Goal: Task Accomplishment & Management: Complete application form

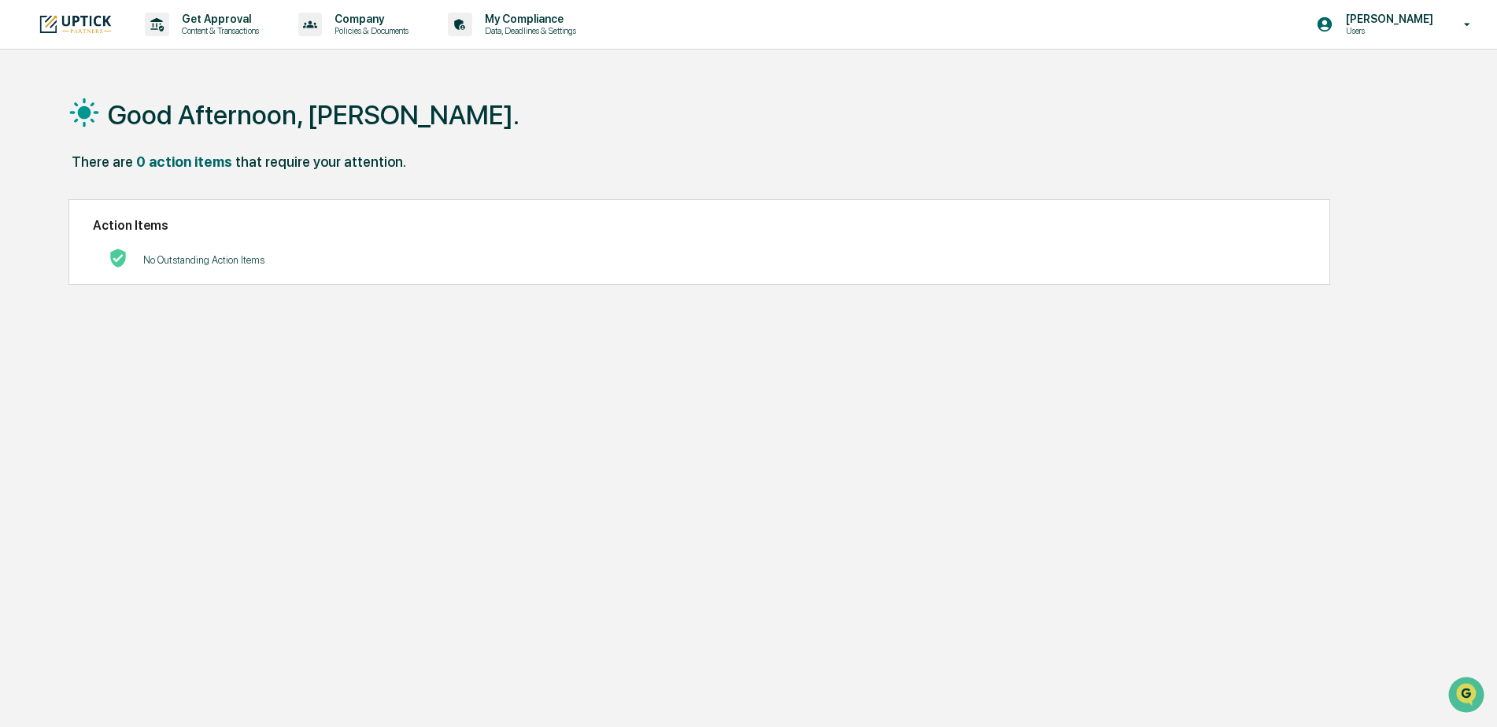
click at [334, 468] on div "Good Afternoon, [PERSON_NAME]. There are 0 action items that require your atten…" at bounding box center [742, 438] width 1394 height 727
click at [222, 14] on p "Get Approval" at bounding box center [218, 19] width 98 height 13
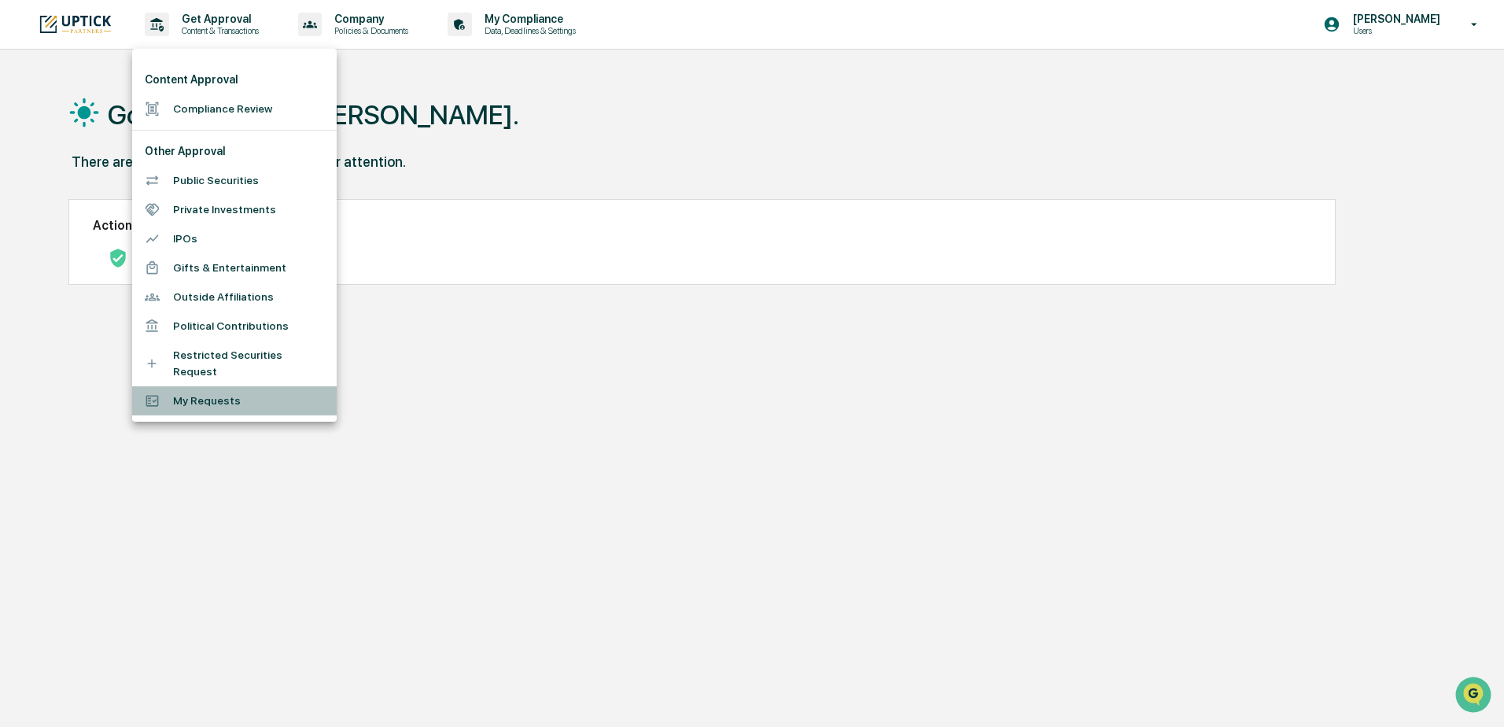
click at [237, 386] on li "My Requests" at bounding box center [234, 400] width 205 height 29
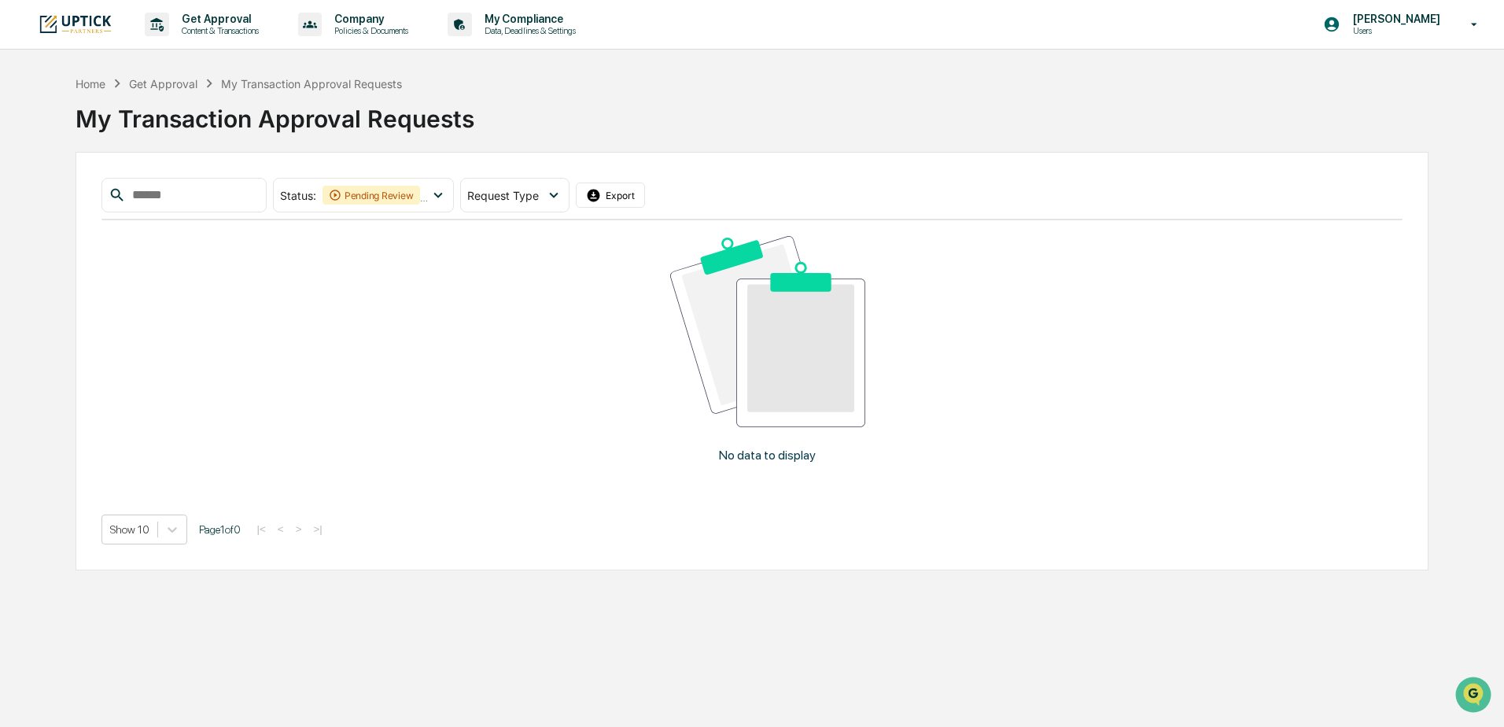
click at [172, 82] on div "Get Approval" at bounding box center [163, 83] width 68 height 13
click at [227, 22] on p "Get Approval" at bounding box center [218, 19] width 98 height 13
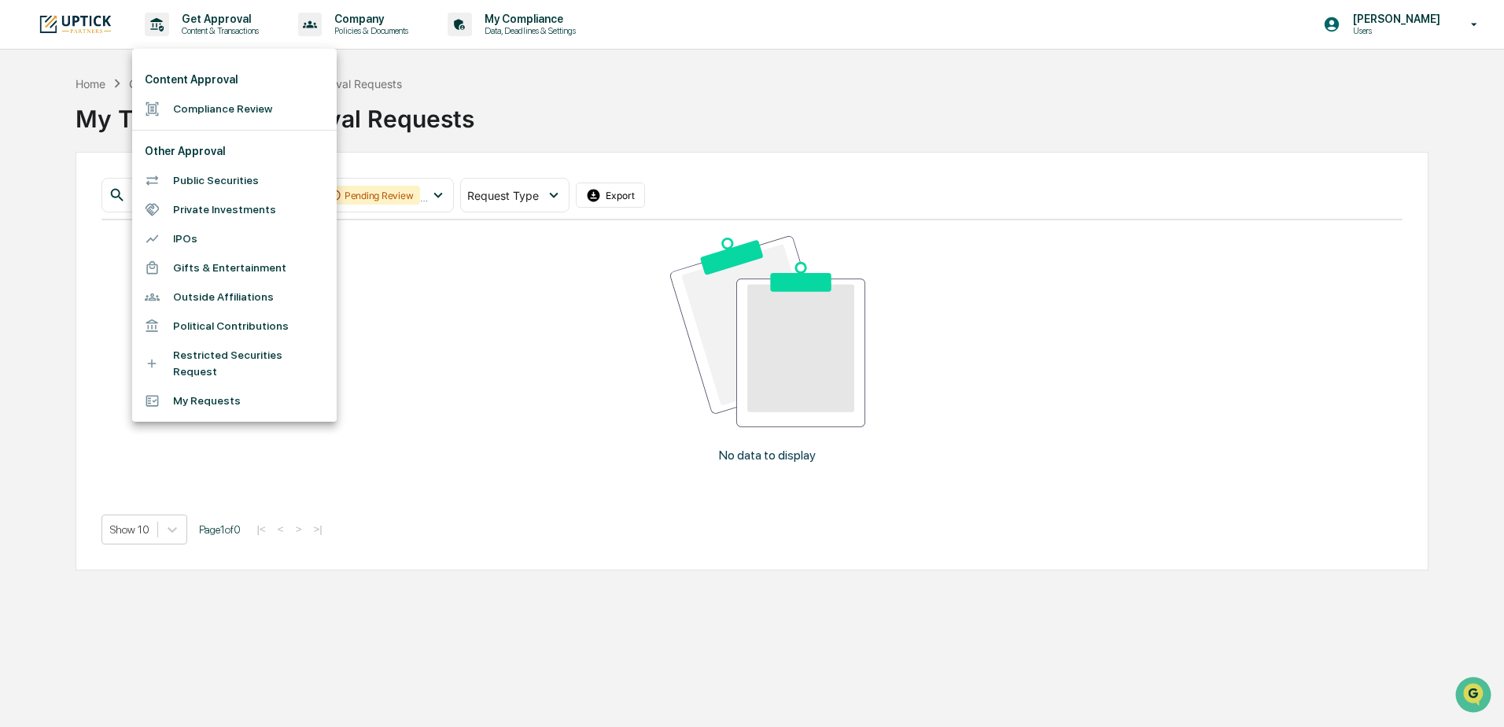
click at [212, 107] on li "Compliance Review" at bounding box center [234, 108] width 205 height 29
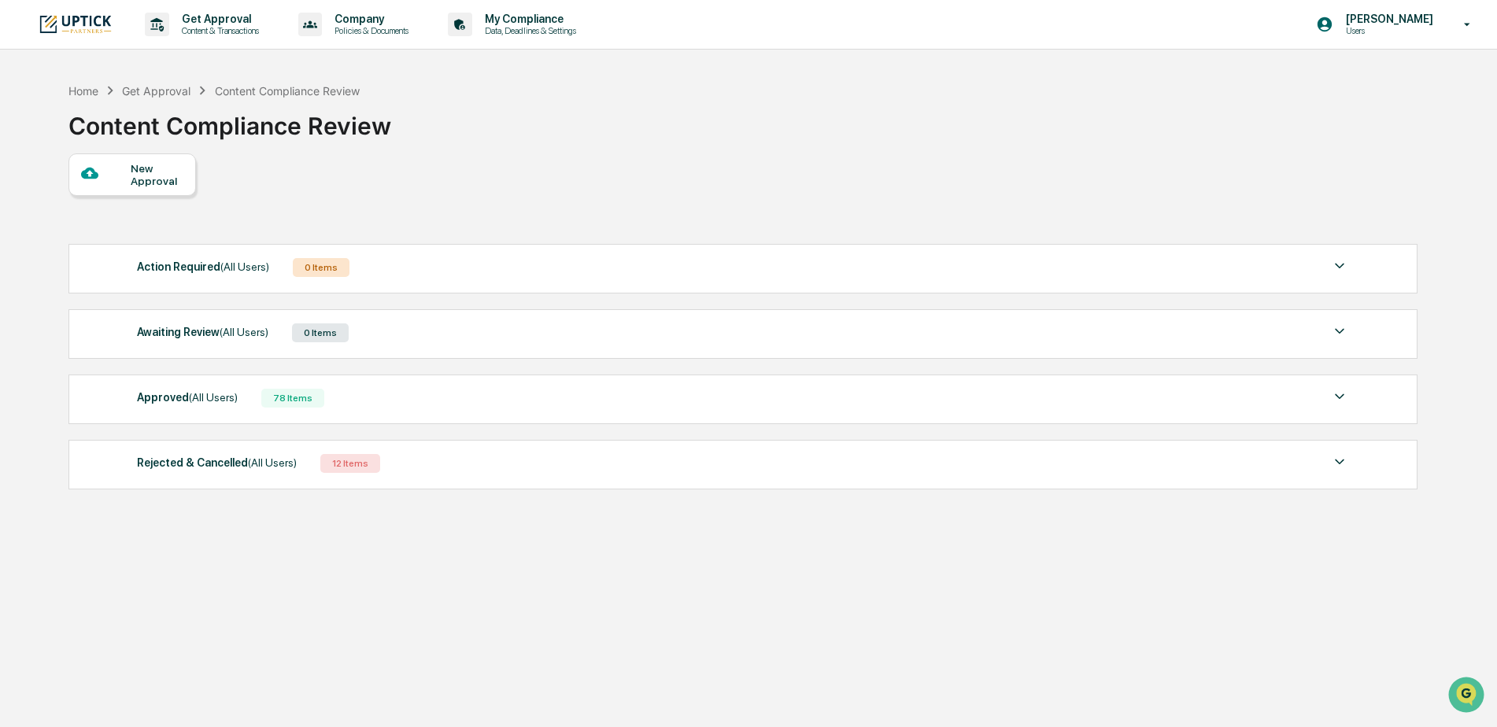
click at [163, 168] on div "New Approval" at bounding box center [157, 174] width 53 height 25
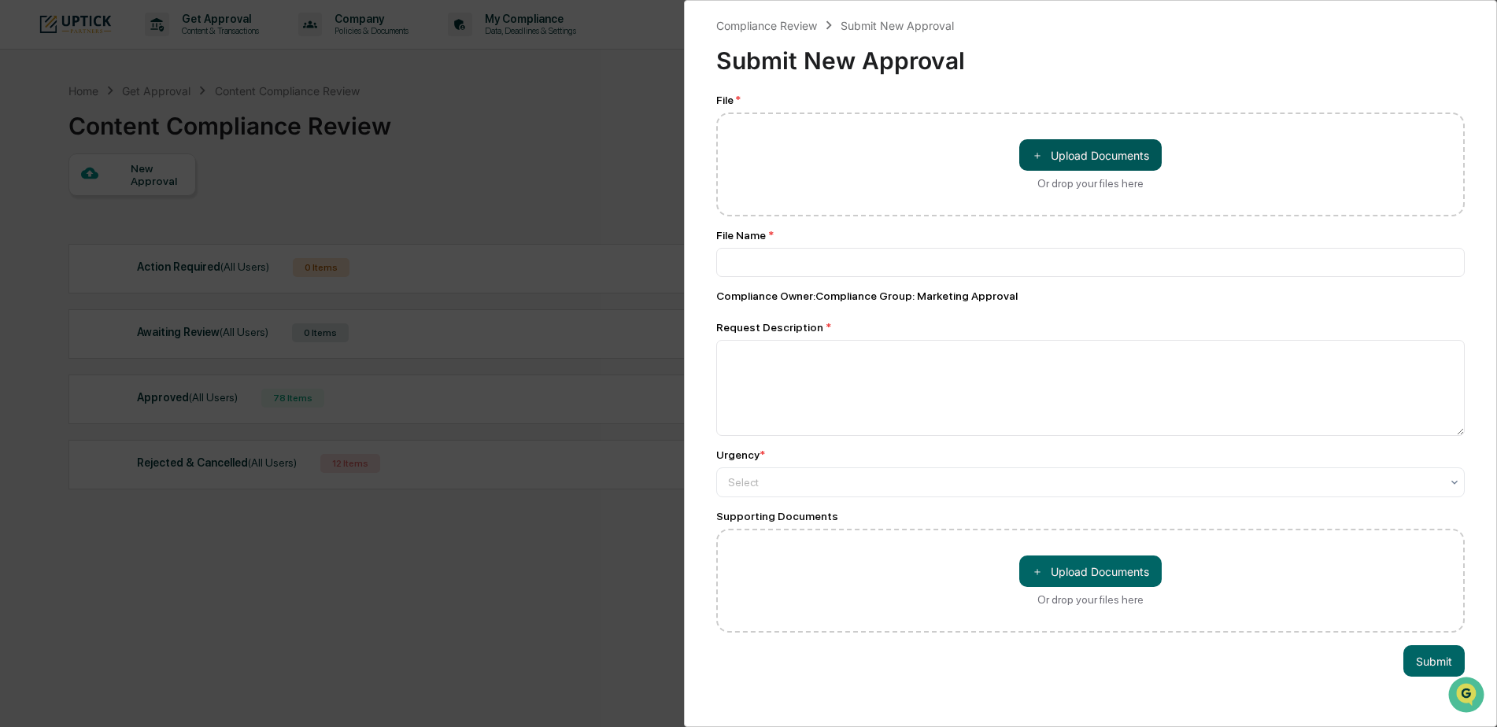
click at [1095, 156] on button "＋ Upload Documents" at bounding box center [1090, 154] width 142 height 31
click at [1076, 155] on button "＋ Upload Documents" at bounding box center [1090, 154] width 142 height 31
type input "**********"
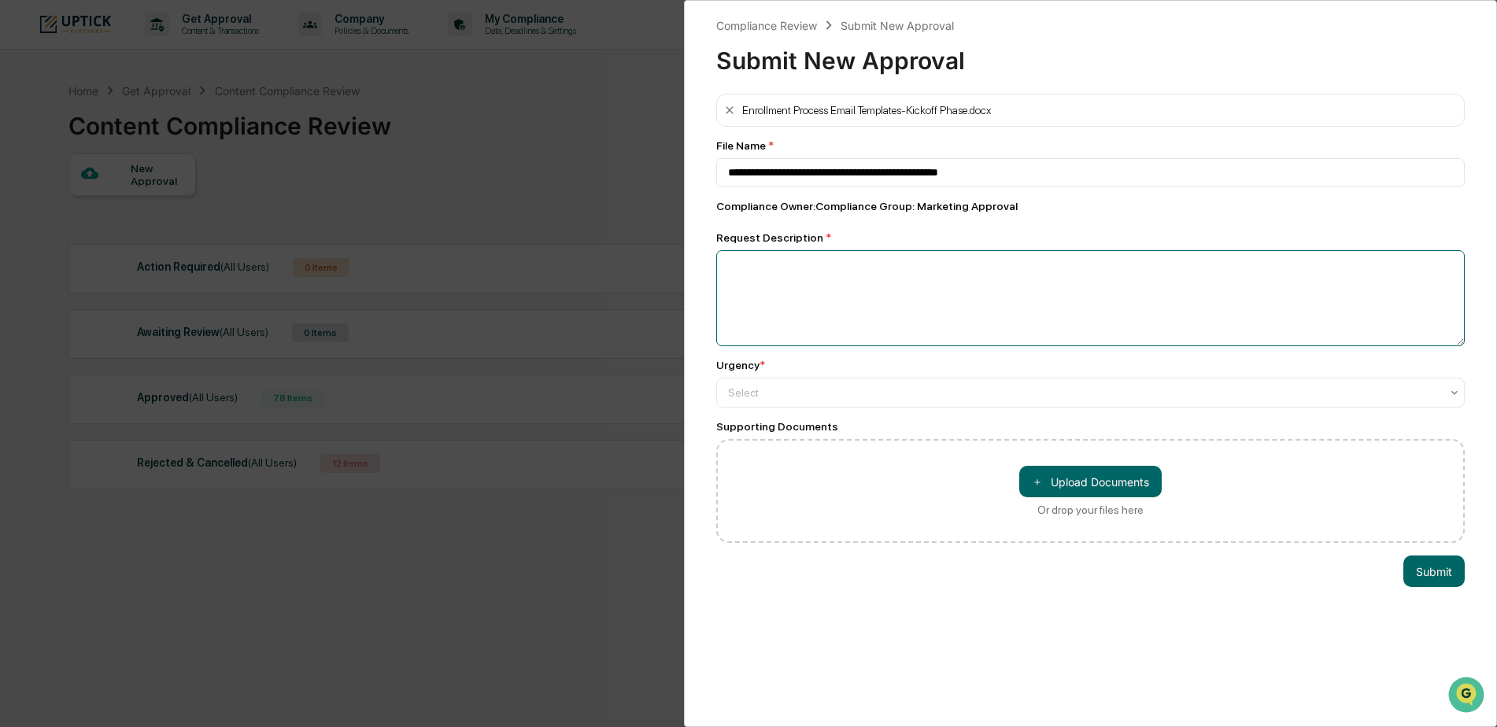
click at [827, 313] on textarea at bounding box center [1090, 298] width 748 height 96
type textarea "**********"
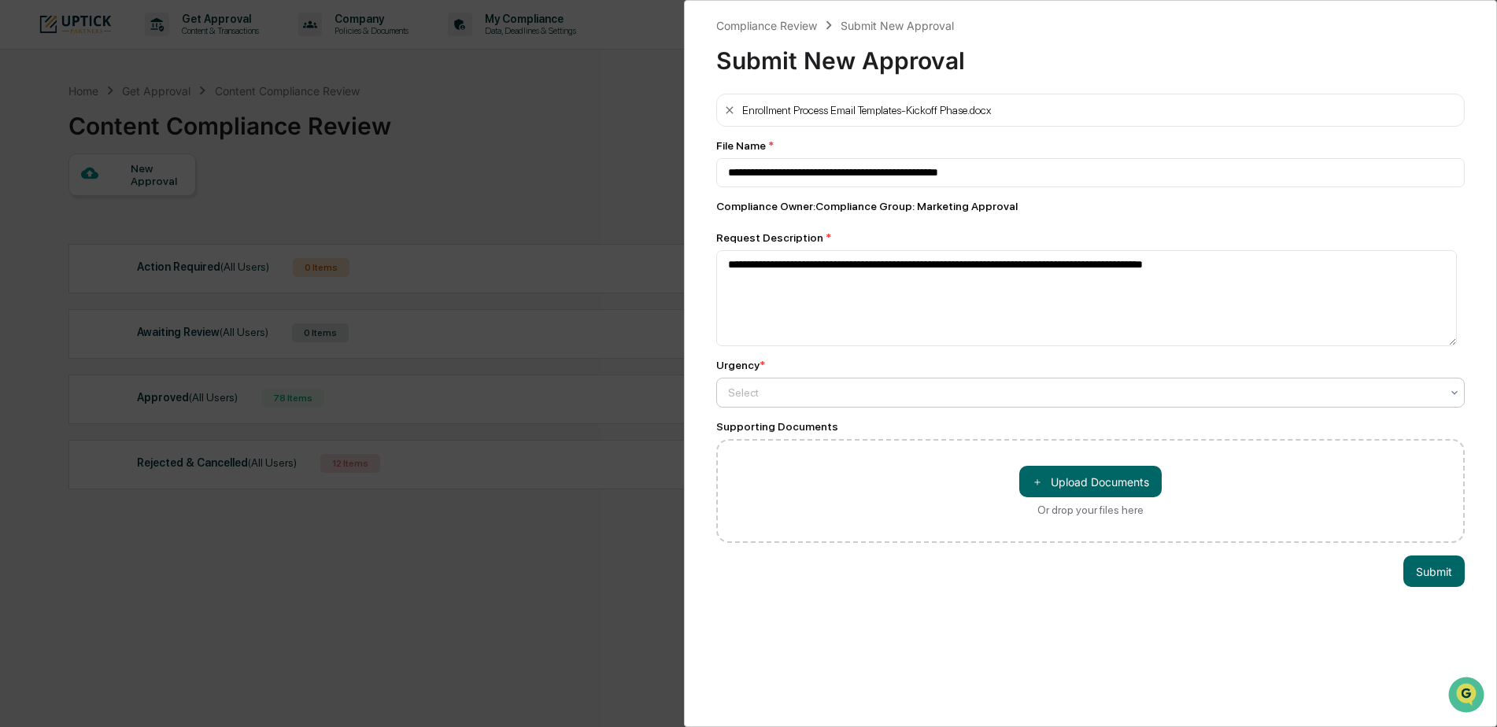
click at [844, 400] on div at bounding box center [1084, 393] width 712 height 16
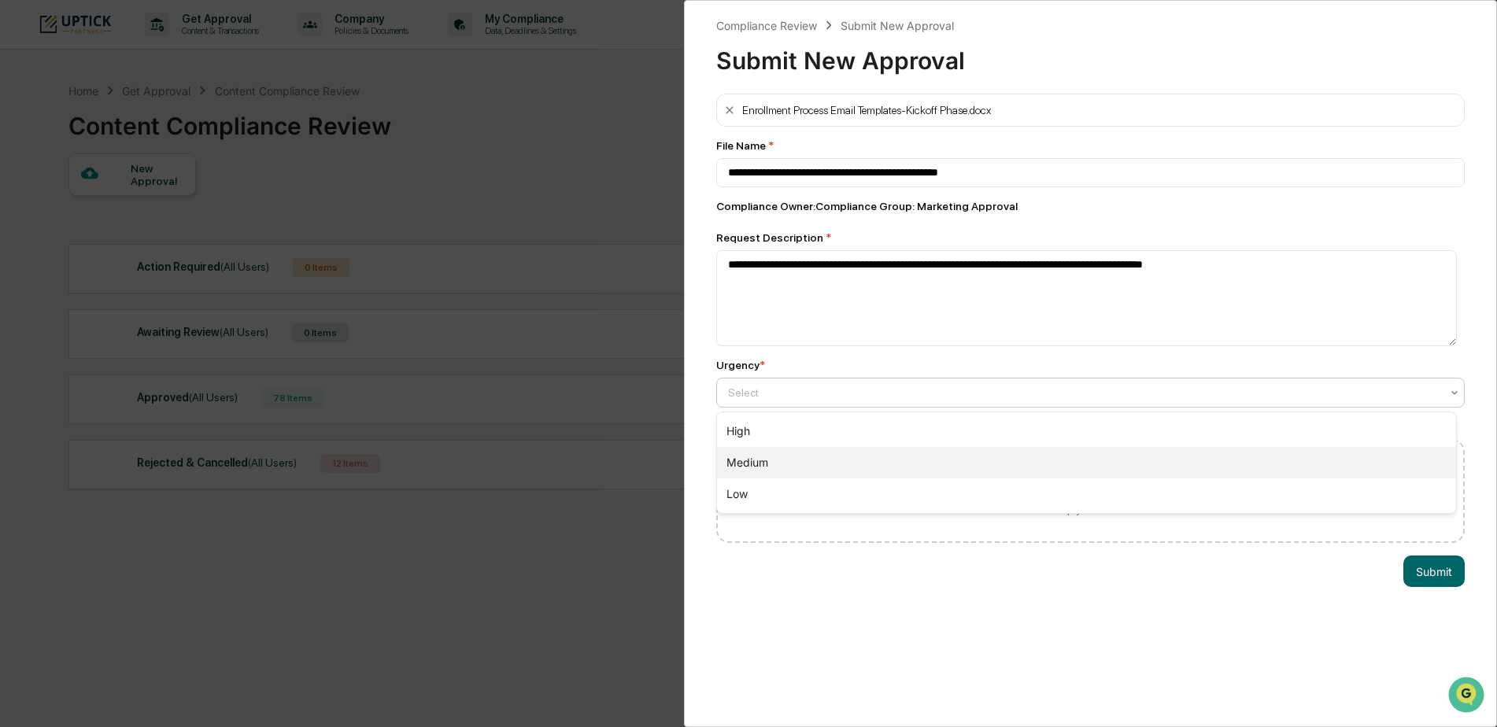
click at [831, 458] on div "Medium" at bounding box center [1086, 462] width 739 height 31
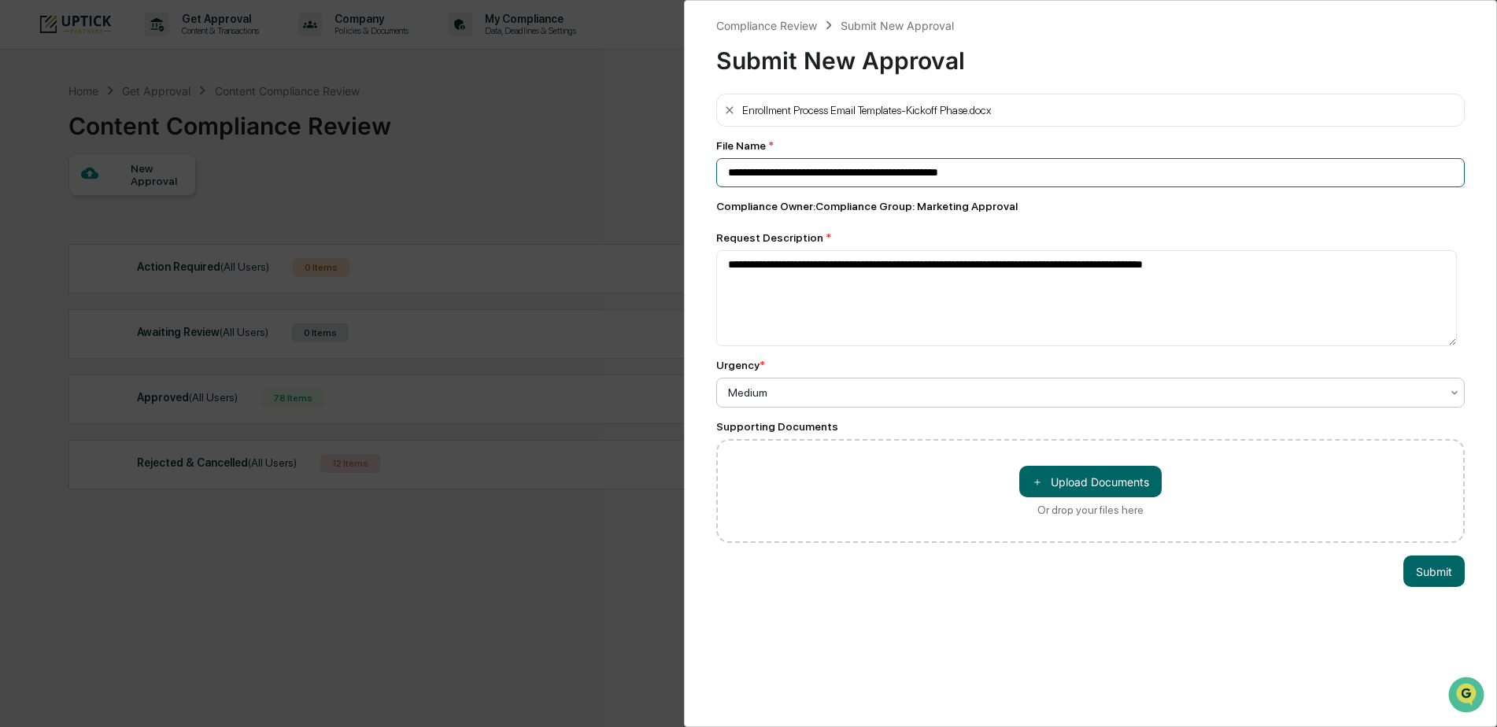
click at [1030, 173] on input "**********" at bounding box center [1090, 172] width 748 height 29
click at [1440, 573] on button "Submit" at bounding box center [1433, 571] width 61 height 31
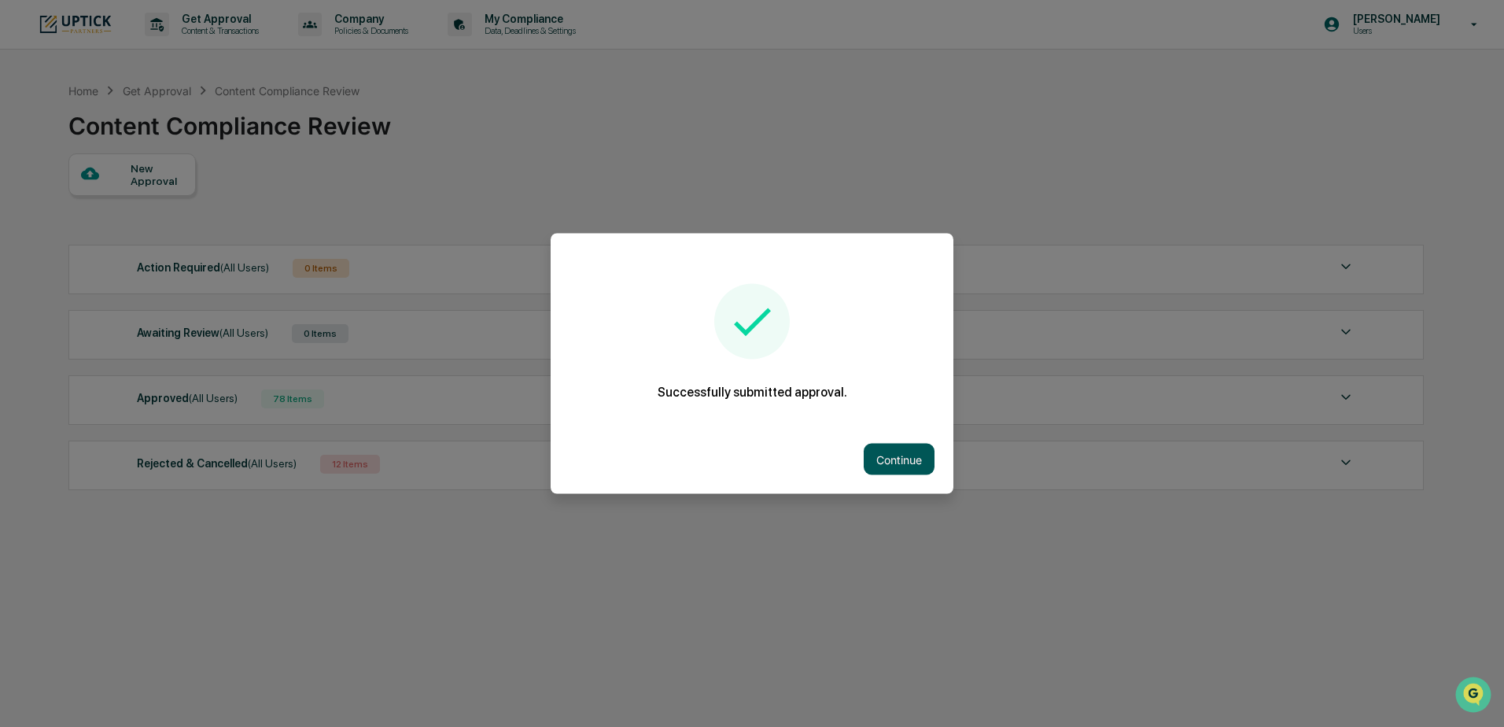
click at [912, 467] on button "Continue" at bounding box center [899, 459] width 71 height 31
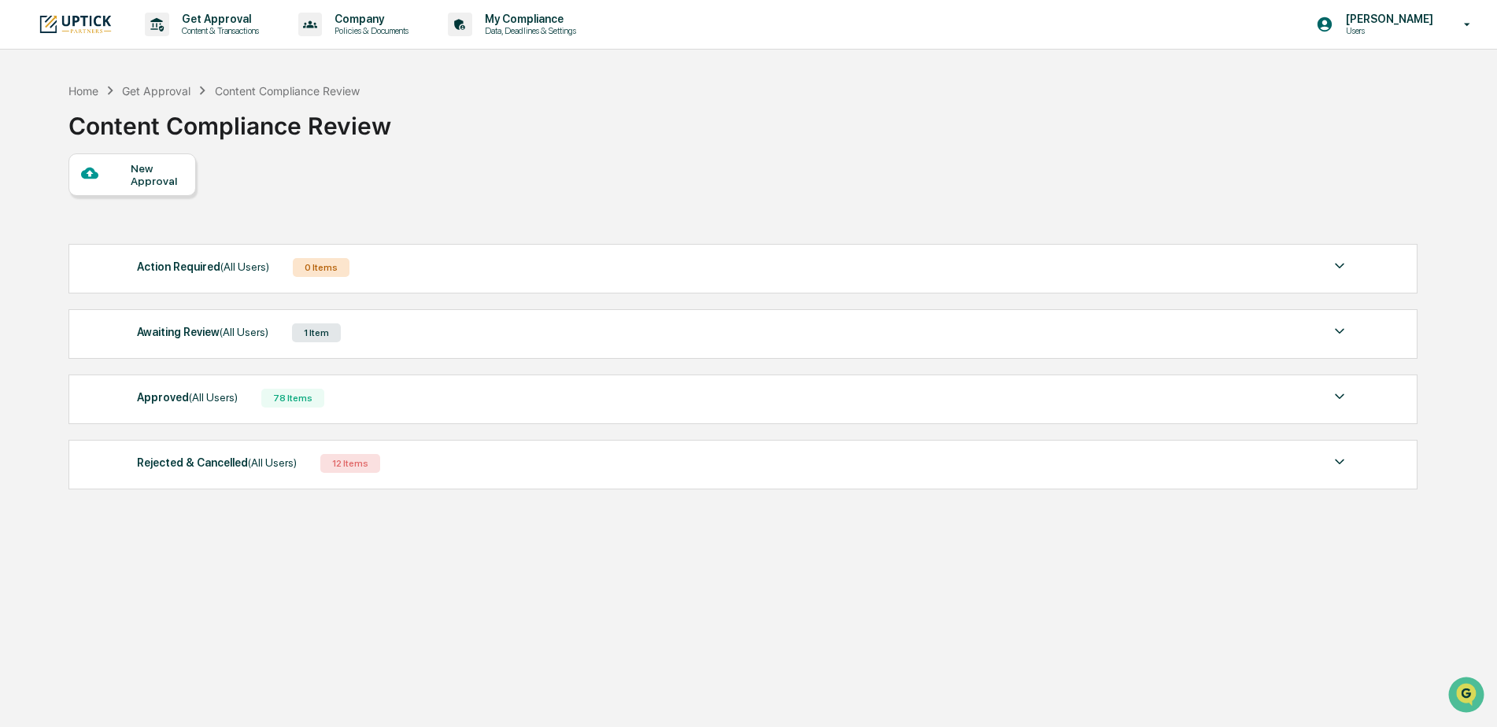
click at [175, 178] on div "New Approval" at bounding box center [157, 174] width 53 height 25
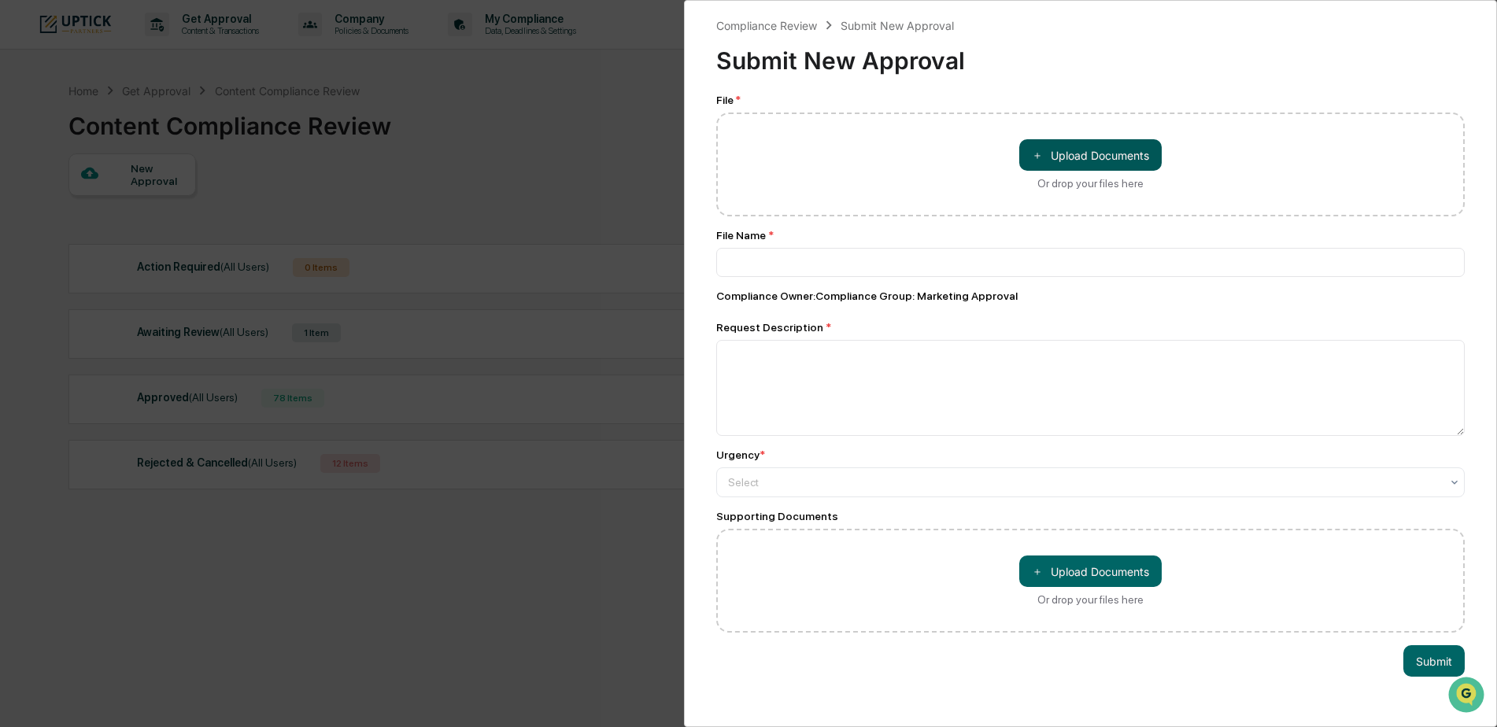
click at [1109, 151] on button "＋ Upload Documents" at bounding box center [1090, 154] width 142 height 31
type input "**********"
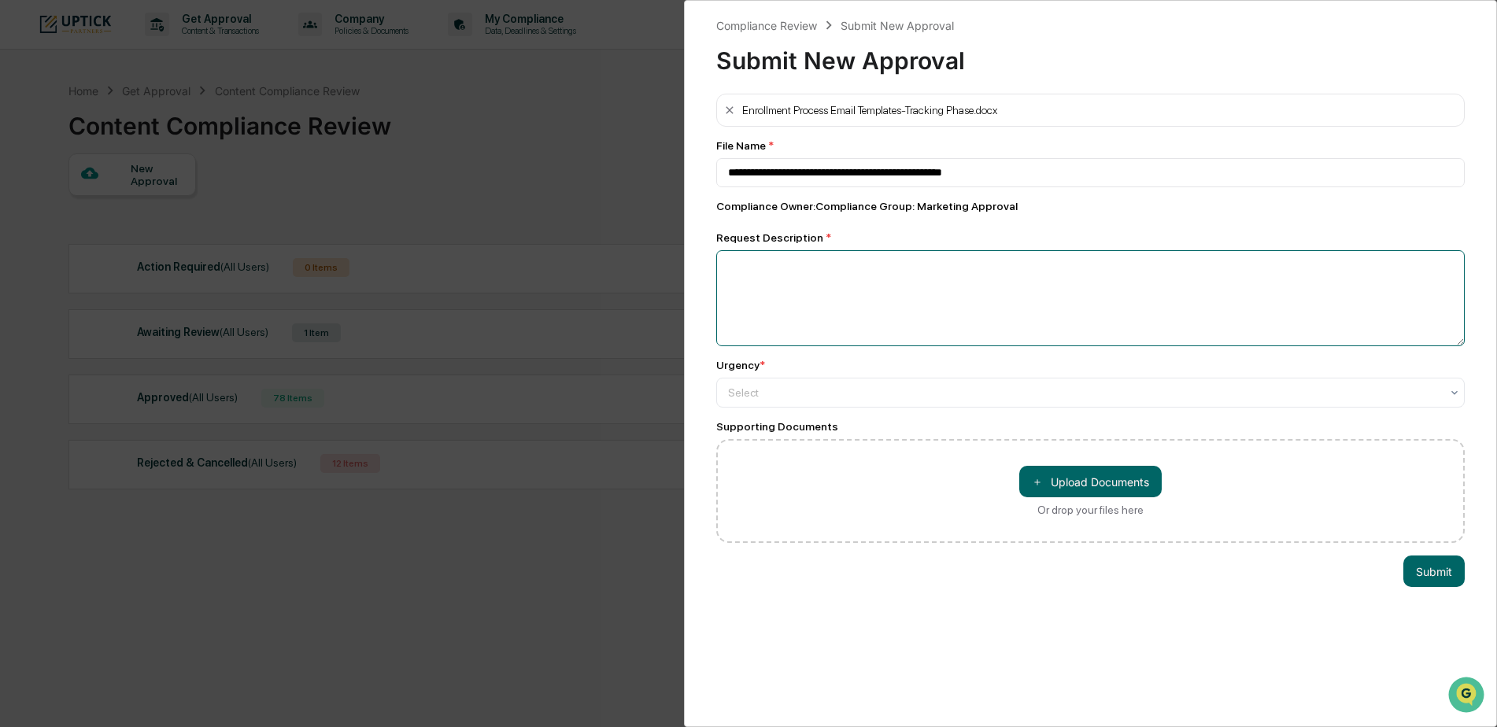
click at [929, 298] on textarea at bounding box center [1090, 298] width 748 height 96
type textarea "**********"
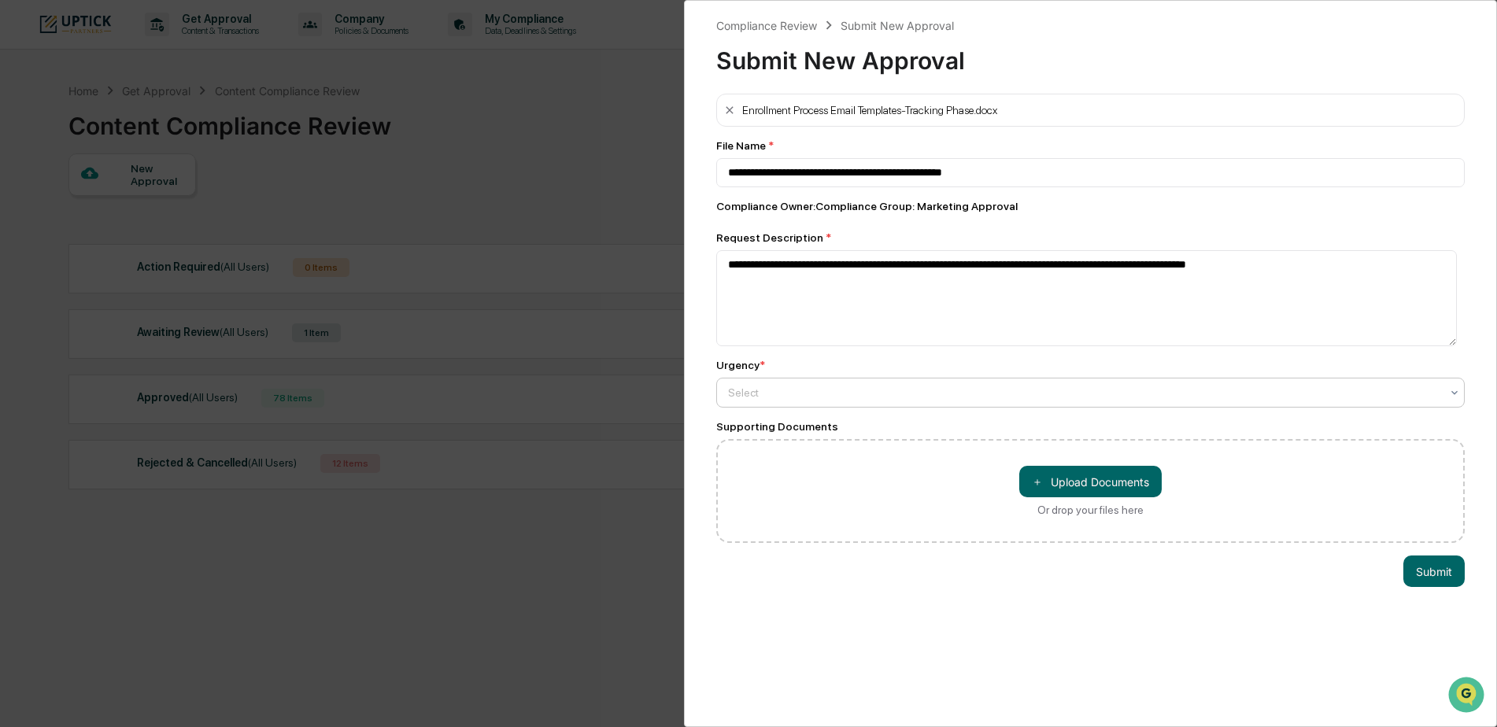
click at [998, 384] on div "Select" at bounding box center [1084, 393] width 728 height 22
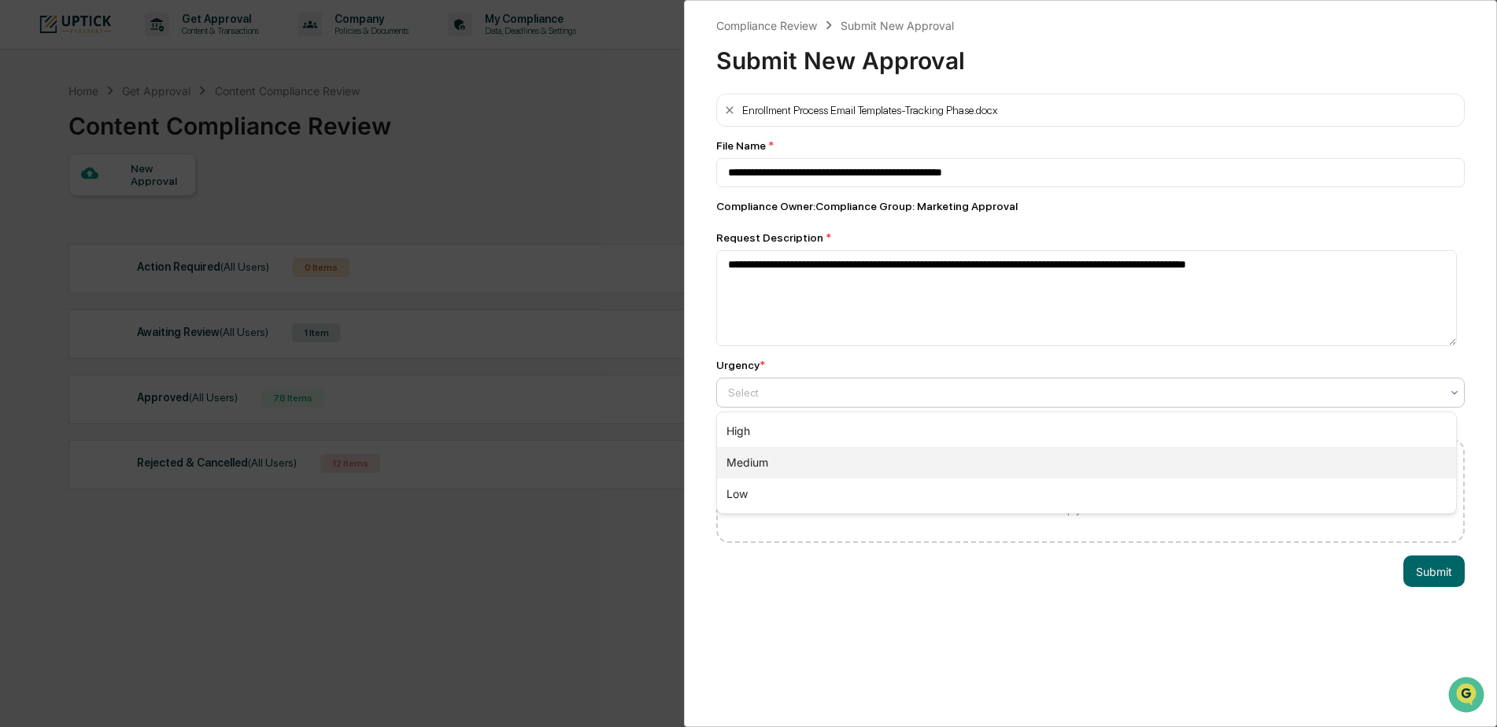
click at [953, 456] on div "Medium" at bounding box center [1086, 462] width 739 height 31
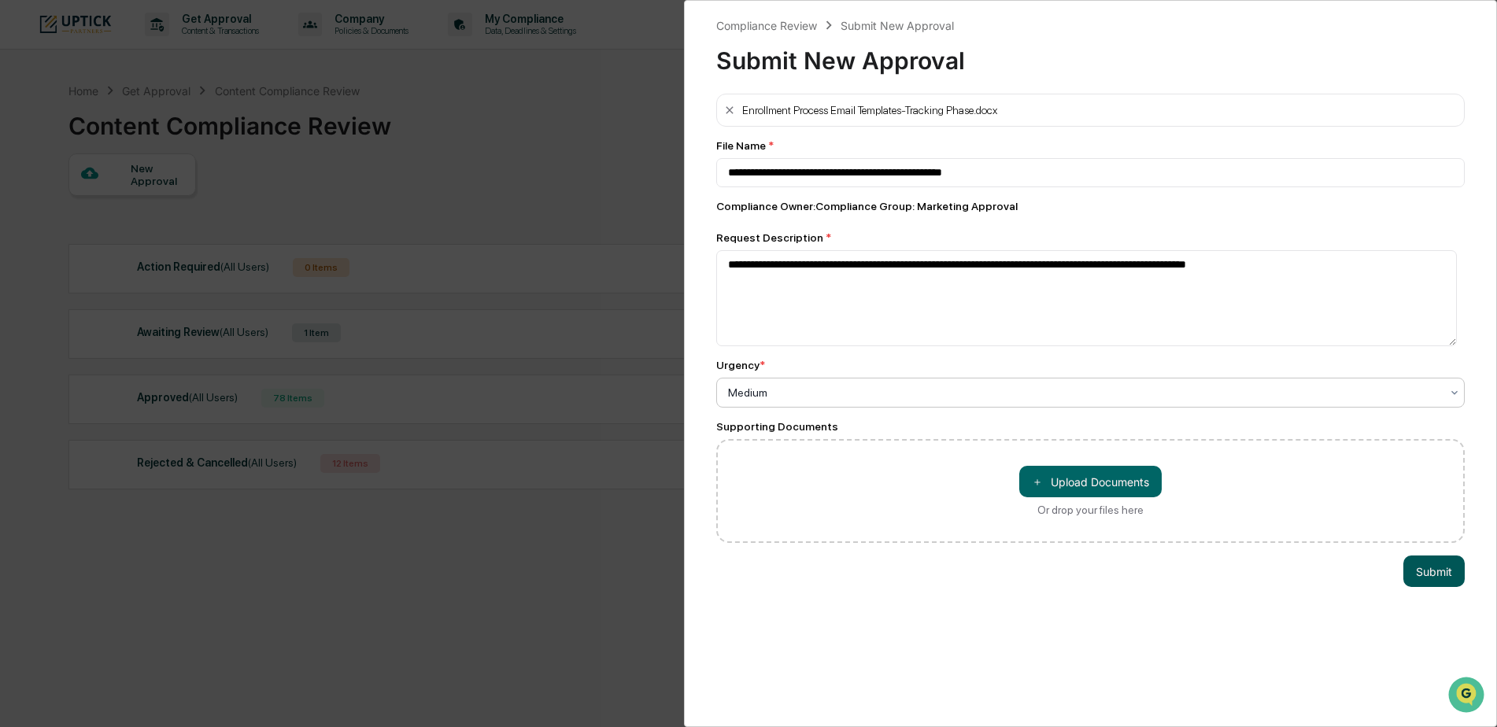
click at [1438, 575] on button "Submit" at bounding box center [1433, 571] width 61 height 31
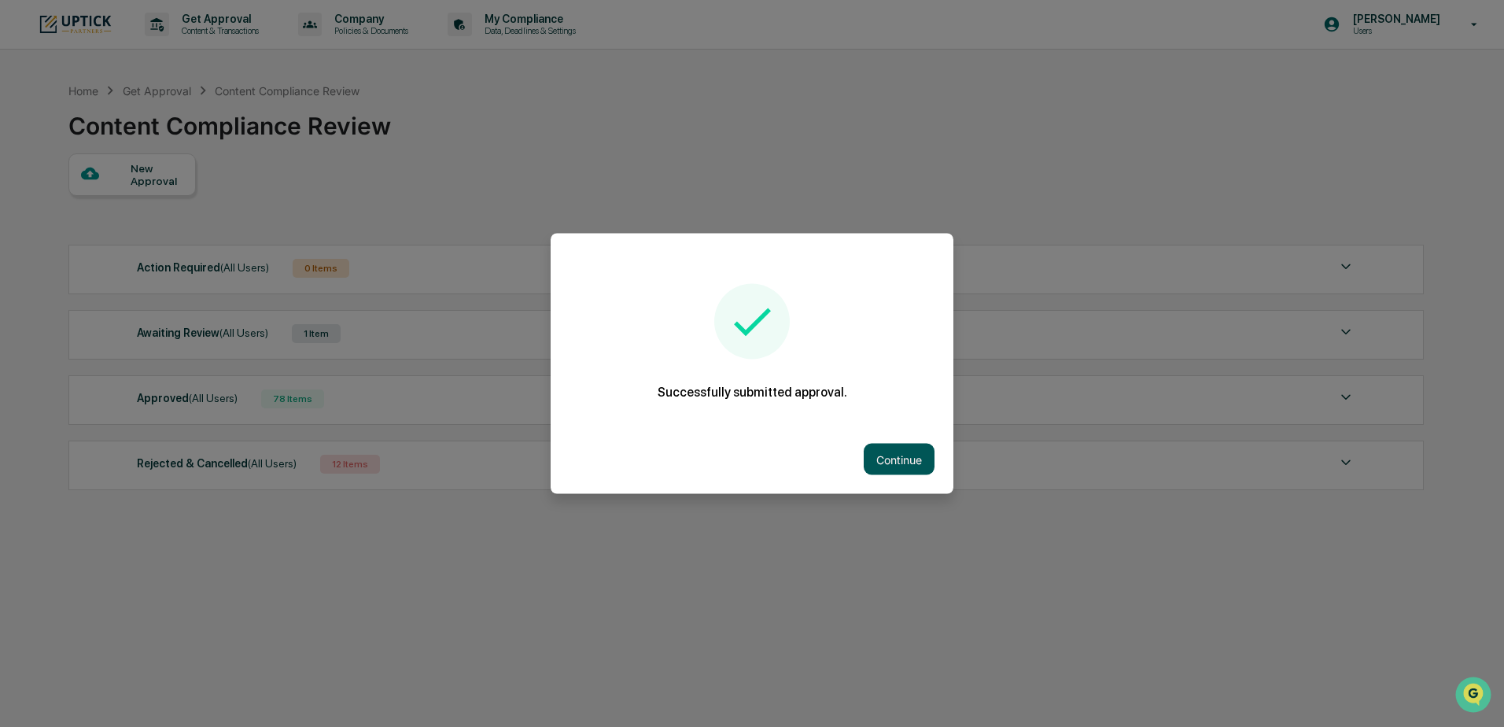
click at [921, 462] on button "Continue" at bounding box center [899, 459] width 71 height 31
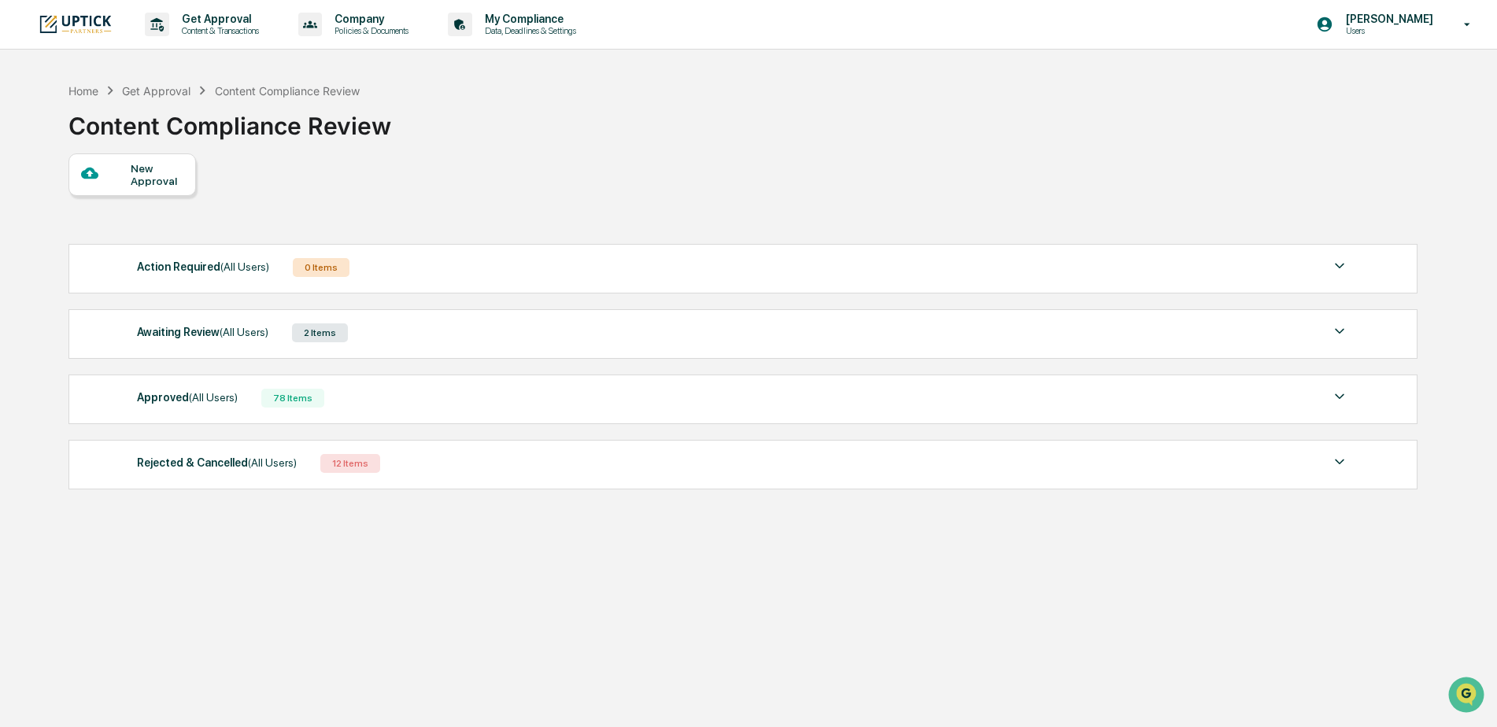
click at [513, 547] on div "Home Get Approval Content Compliance Review Content Compliance Review New Appro…" at bounding box center [742, 438] width 1394 height 727
click at [1327, 327] on div "Awaiting Review (All Users) 2 Items" at bounding box center [743, 333] width 1213 height 22
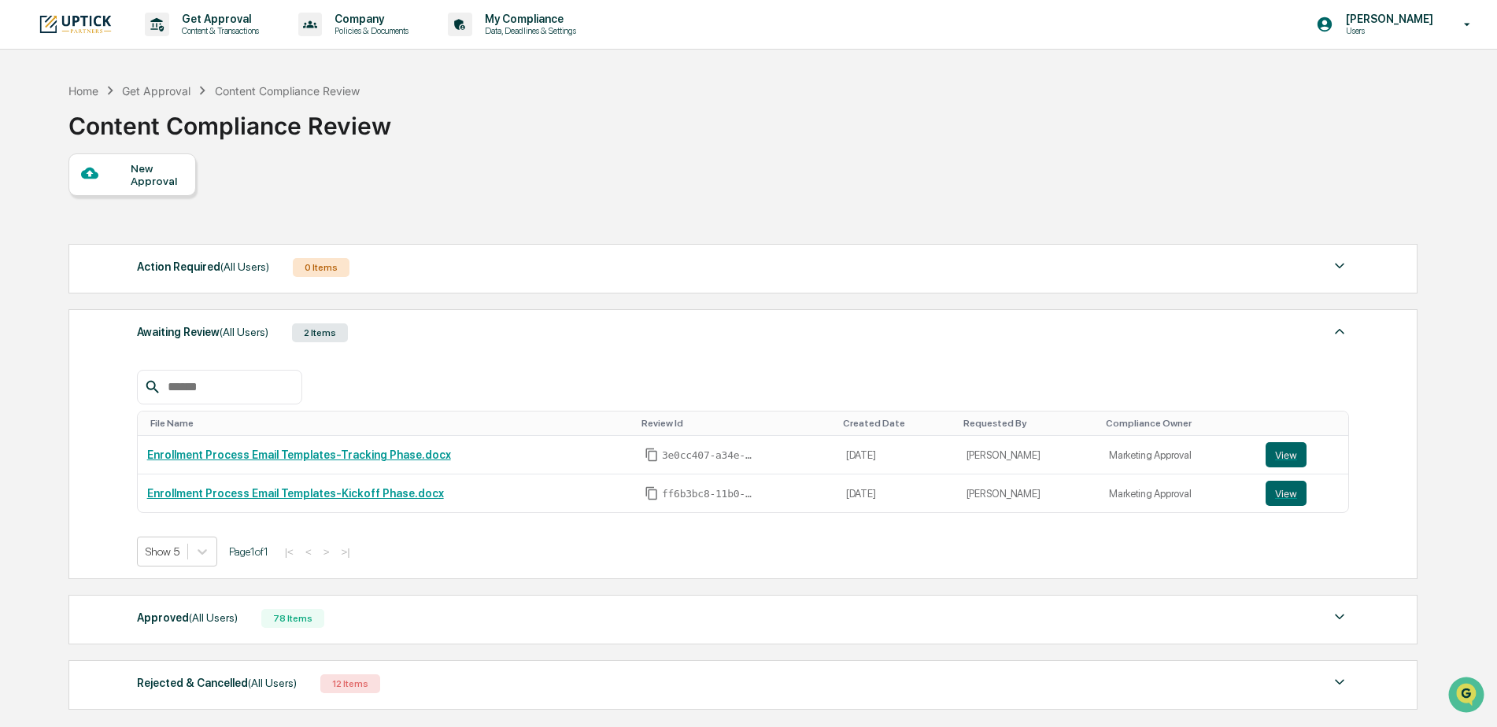
click at [161, 179] on div "New Approval" at bounding box center [157, 174] width 53 height 25
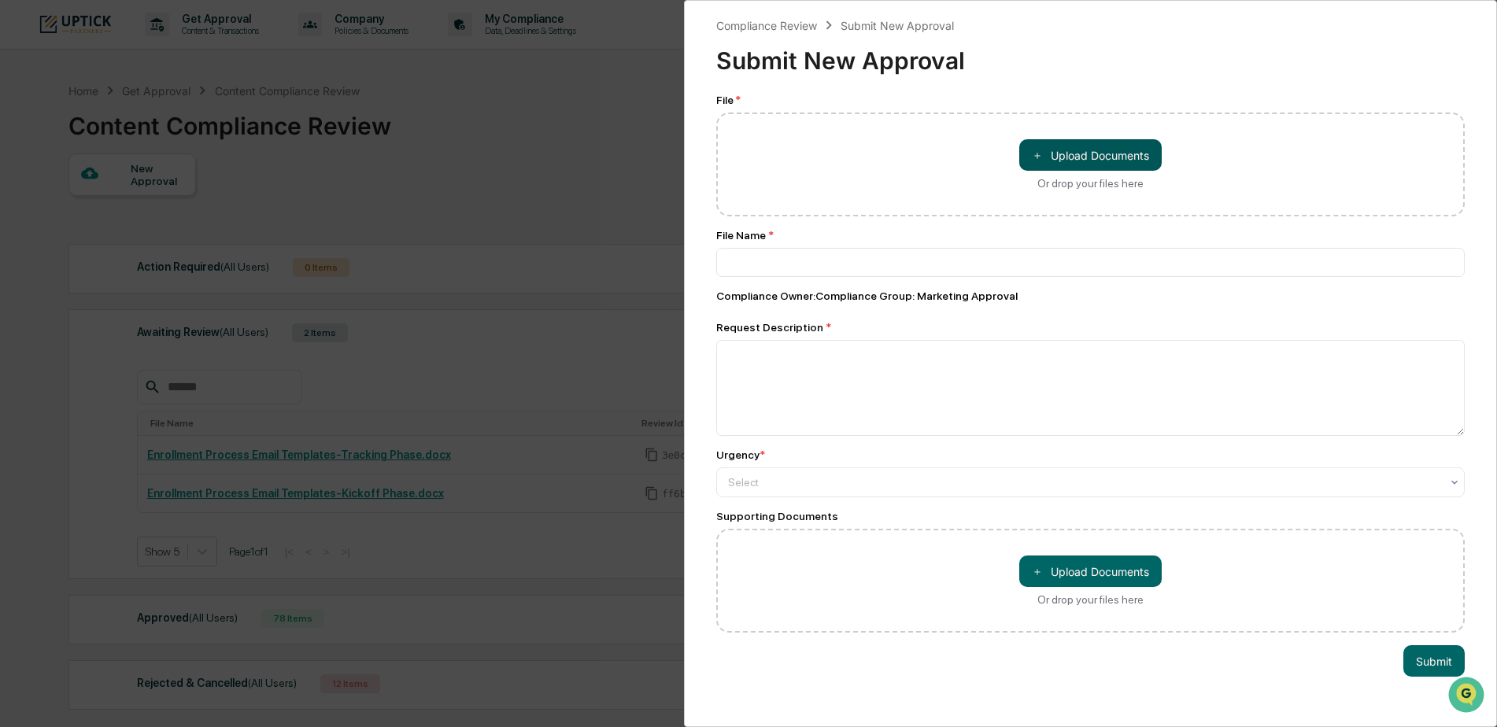
click at [1119, 146] on button "＋ Upload Documents" at bounding box center [1090, 154] width 142 height 31
type input "**********"
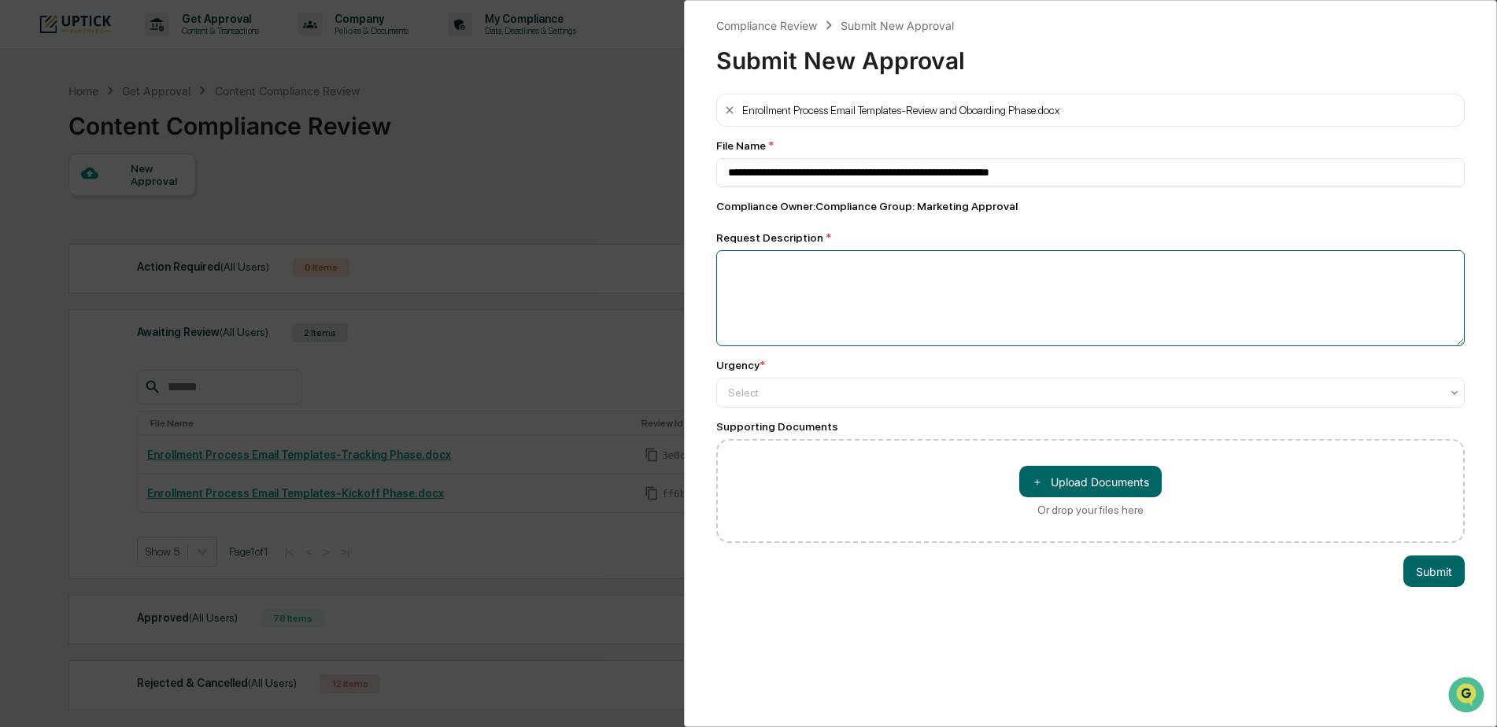
click at [918, 301] on textarea at bounding box center [1090, 298] width 748 height 96
type textarea "**********"
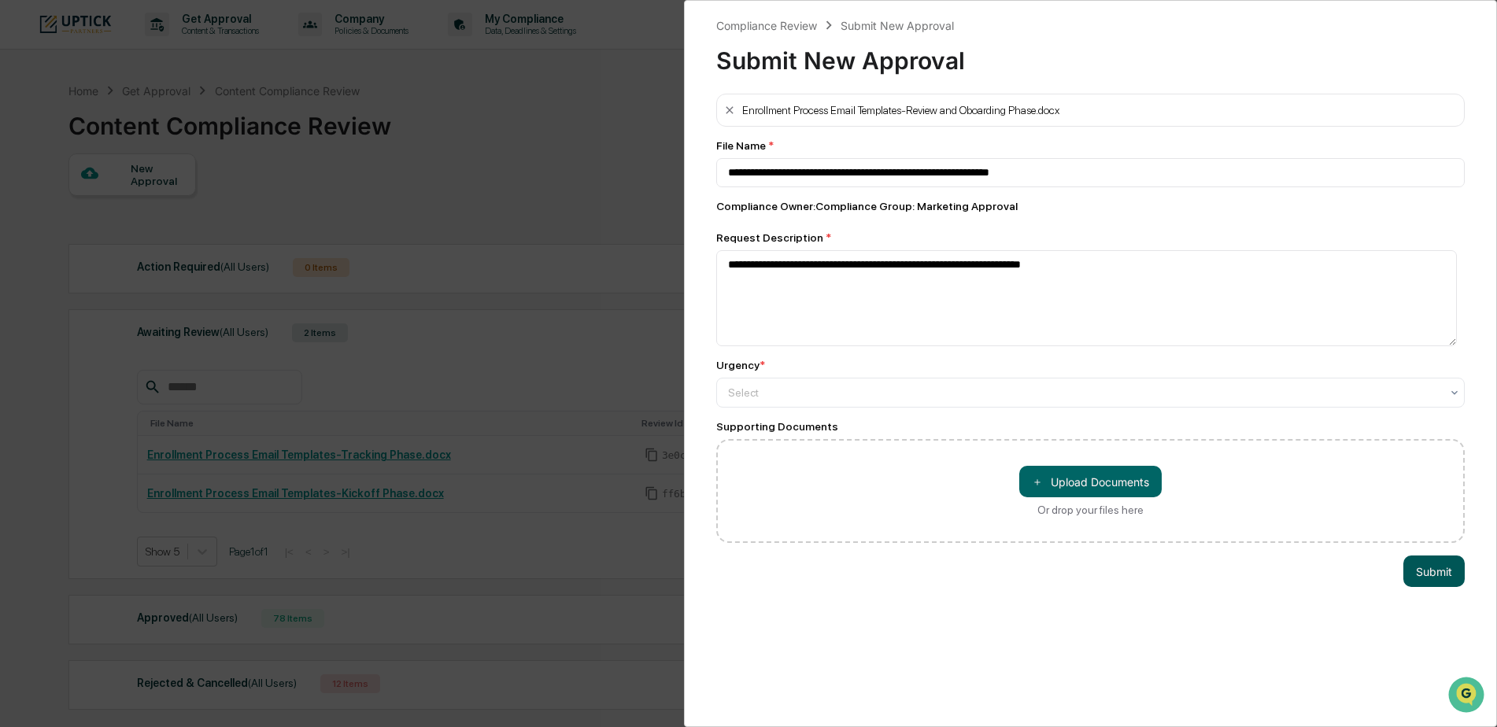
click at [1423, 574] on button "Submit" at bounding box center [1433, 571] width 61 height 31
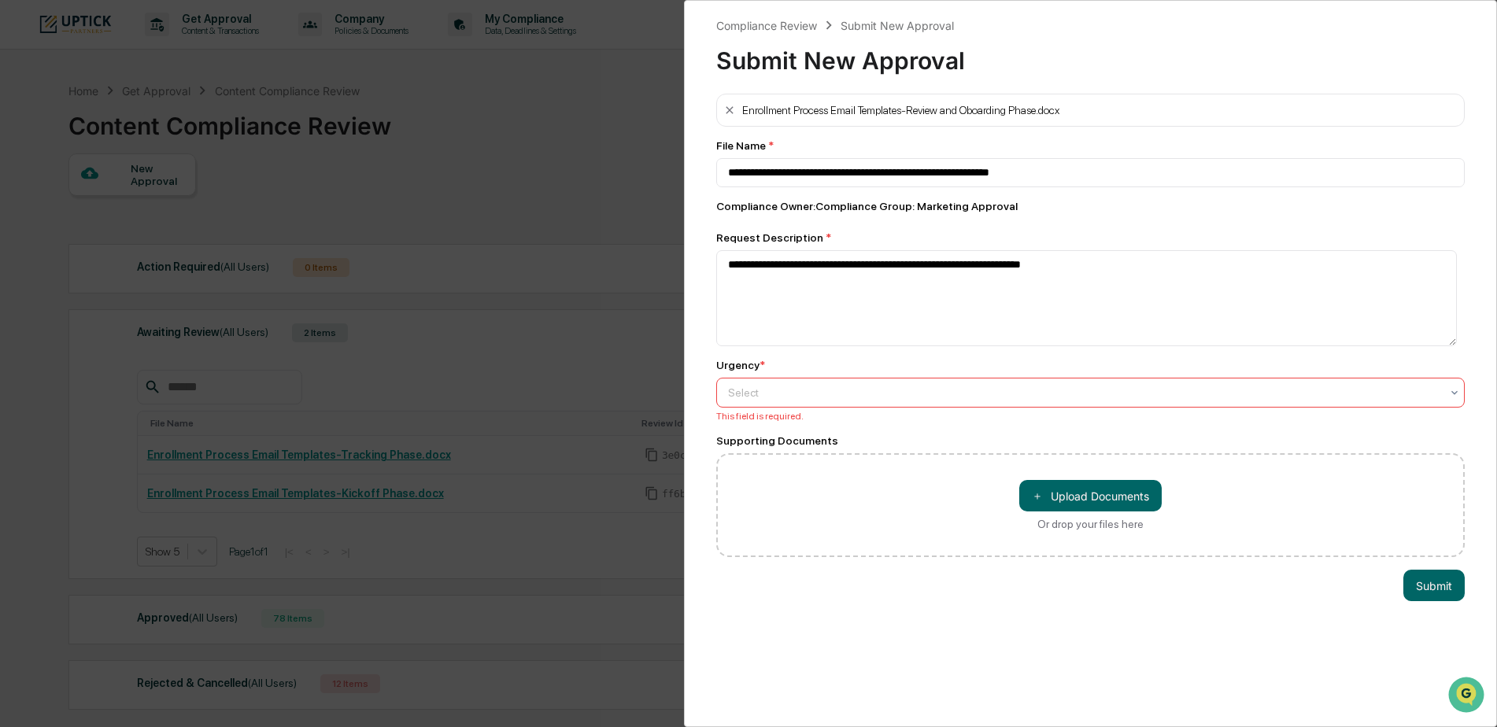
click at [943, 391] on div at bounding box center [1084, 393] width 712 height 16
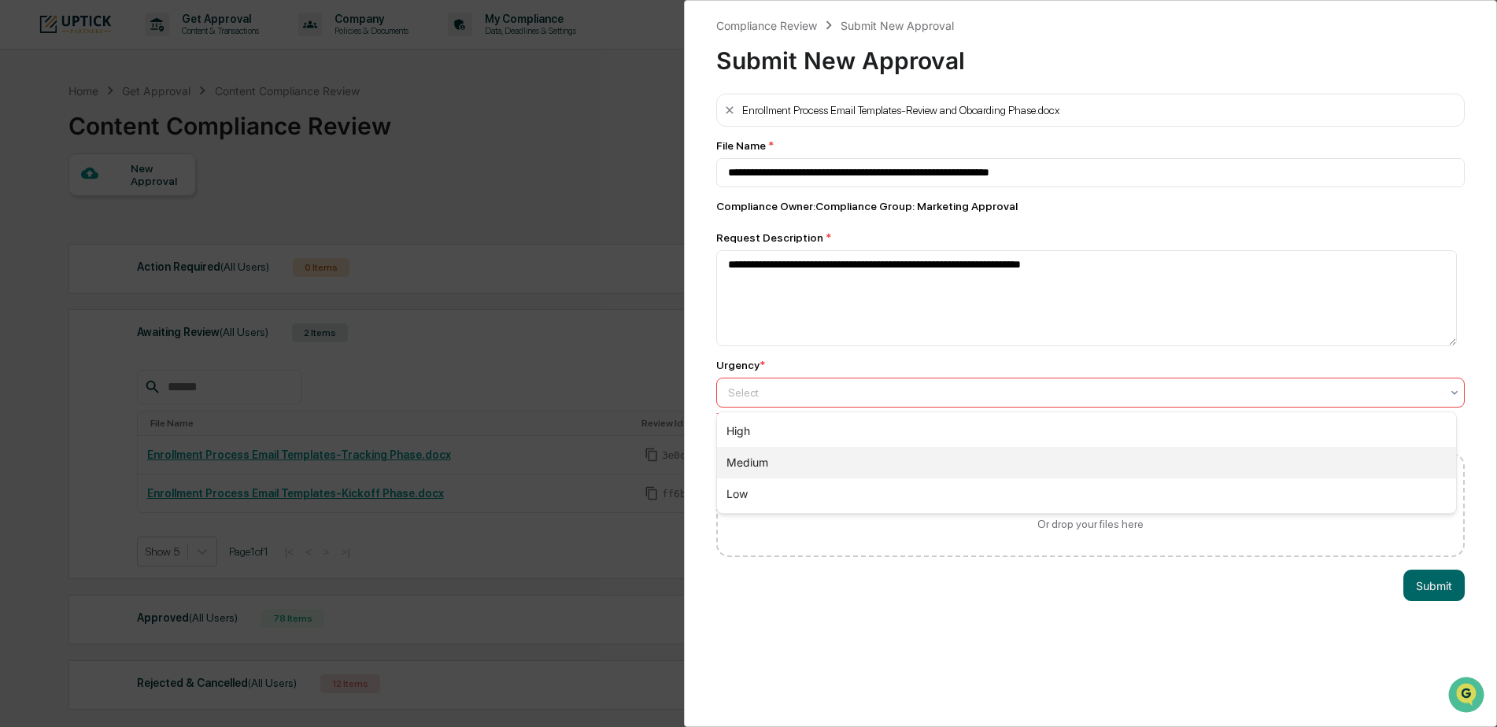
click at [888, 456] on div "Medium" at bounding box center [1086, 462] width 739 height 31
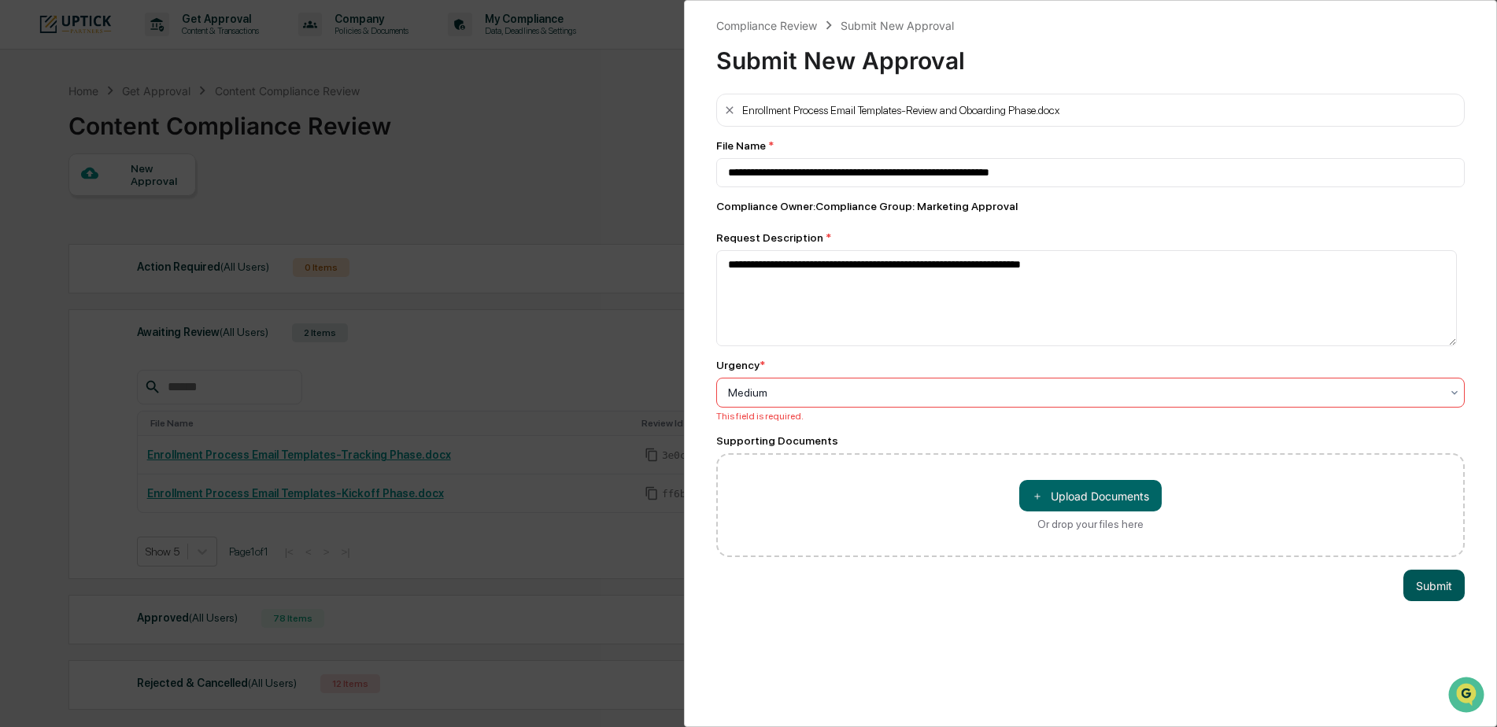
click at [1438, 588] on button "Submit" at bounding box center [1433, 585] width 61 height 31
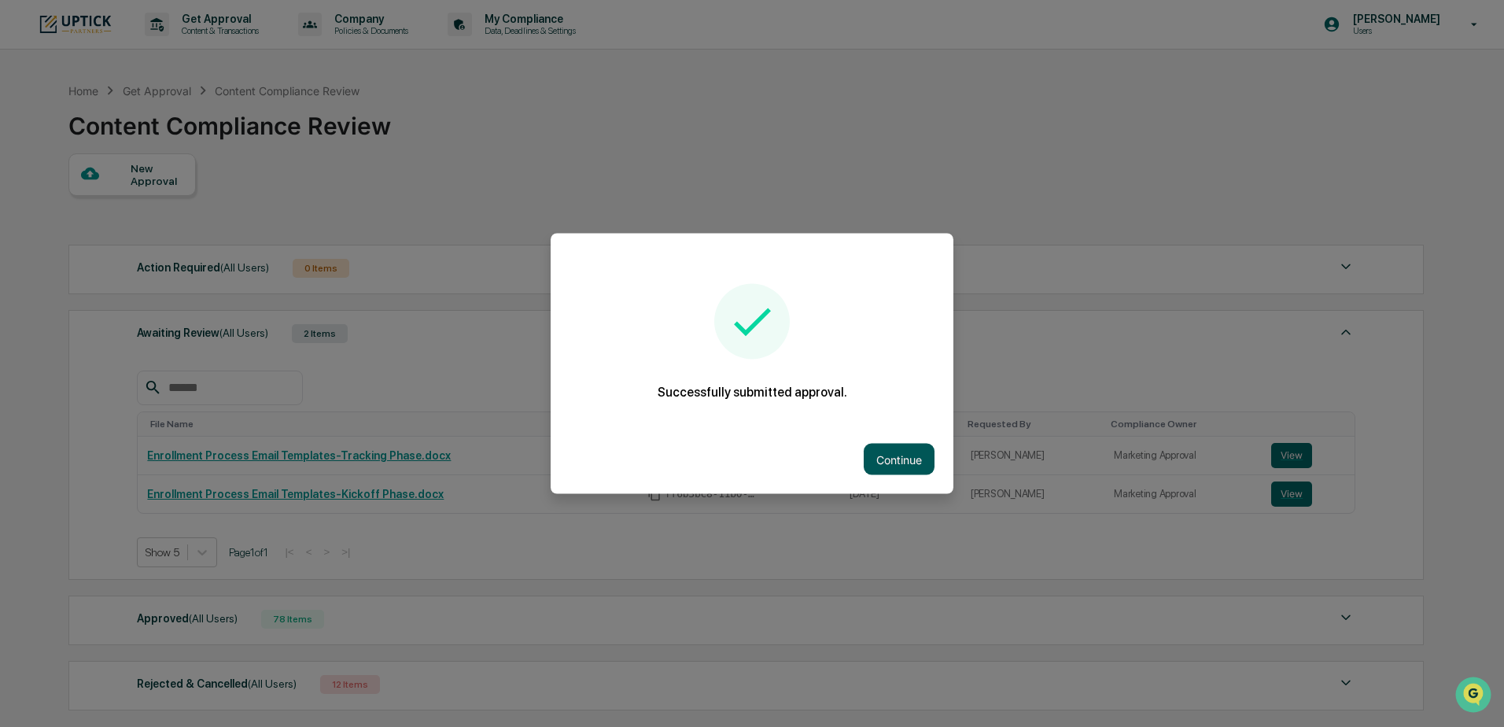
click at [903, 471] on button "Continue" at bounding box center [899, 459] width 71 height 31
